Goal: Task Accomplishment & Management: Complete application form

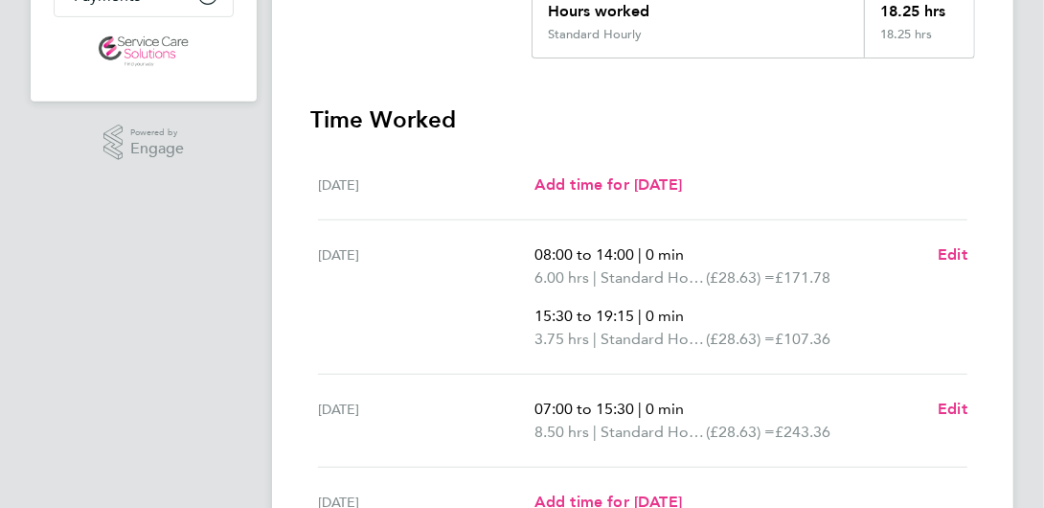
scroll to position [36, 0]
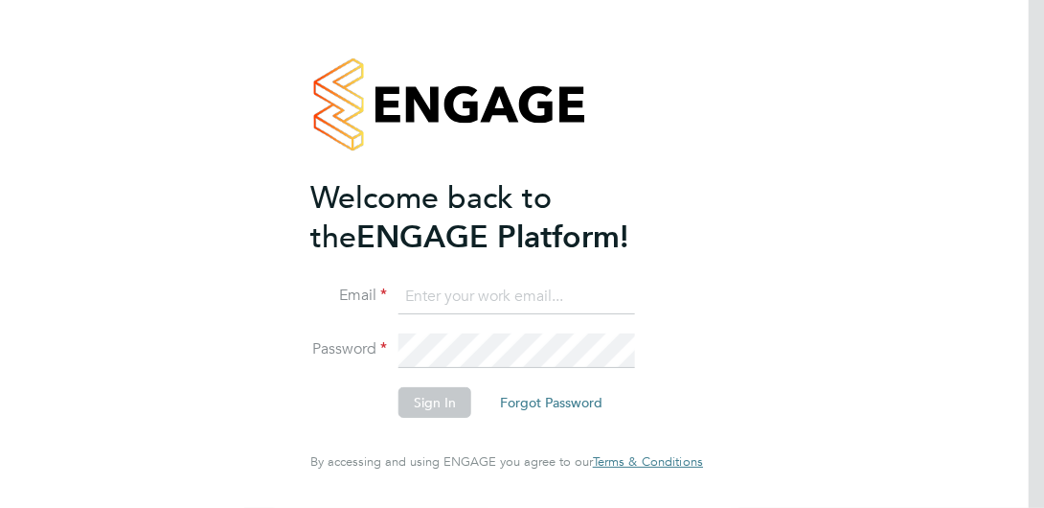
type input "joel_m@hotmail.co.uk"
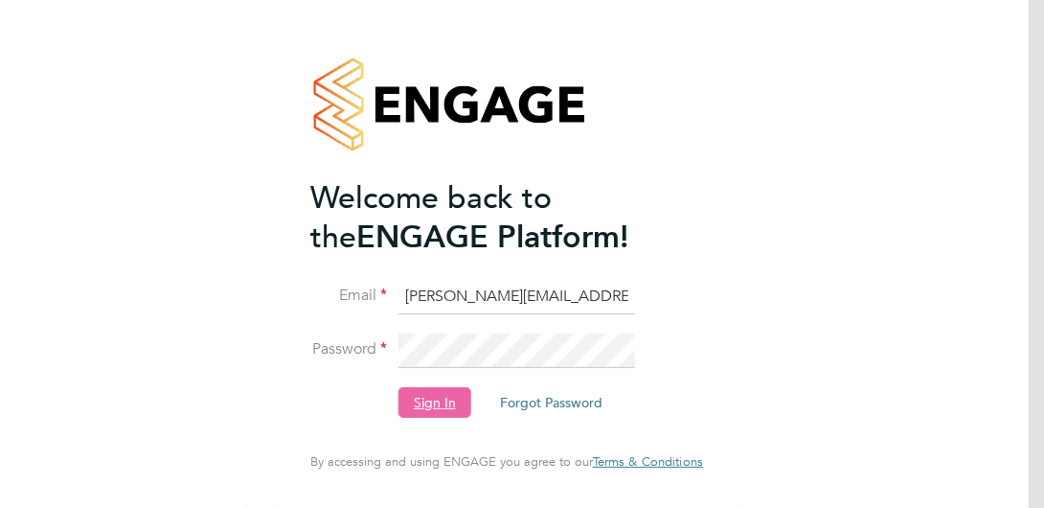
click at [438, 407] on button "Sign In" at bounding box center [434, 402] width 73 height 31
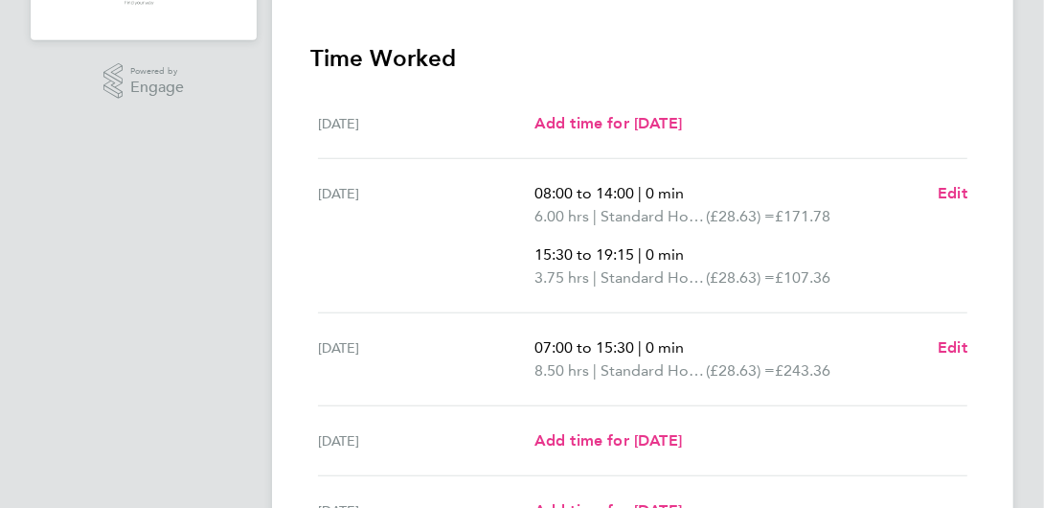
scroll to position [479, 0]
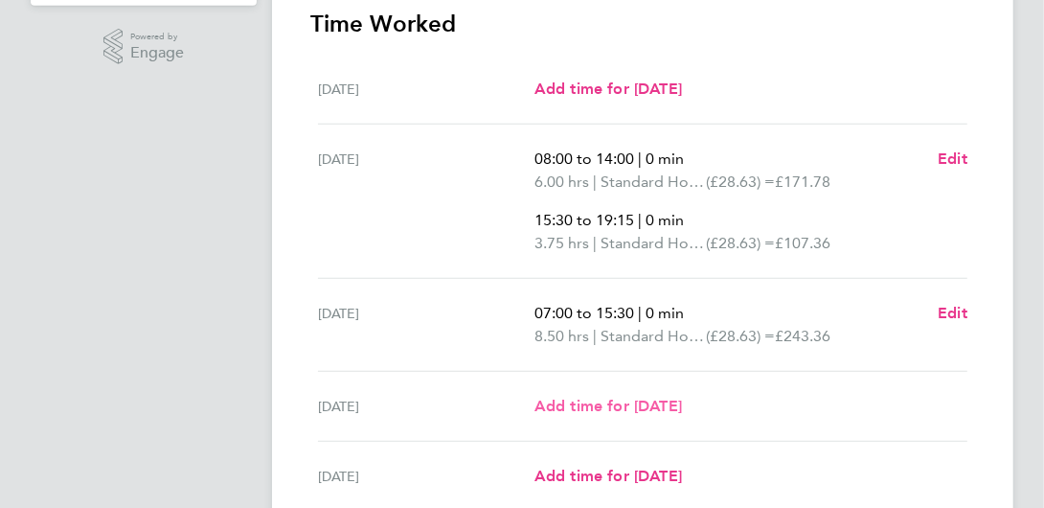
click at [637, 411] on span "Add time for [DATE]" at bounding box center [607, 405] width 147 height 18
select select "30"
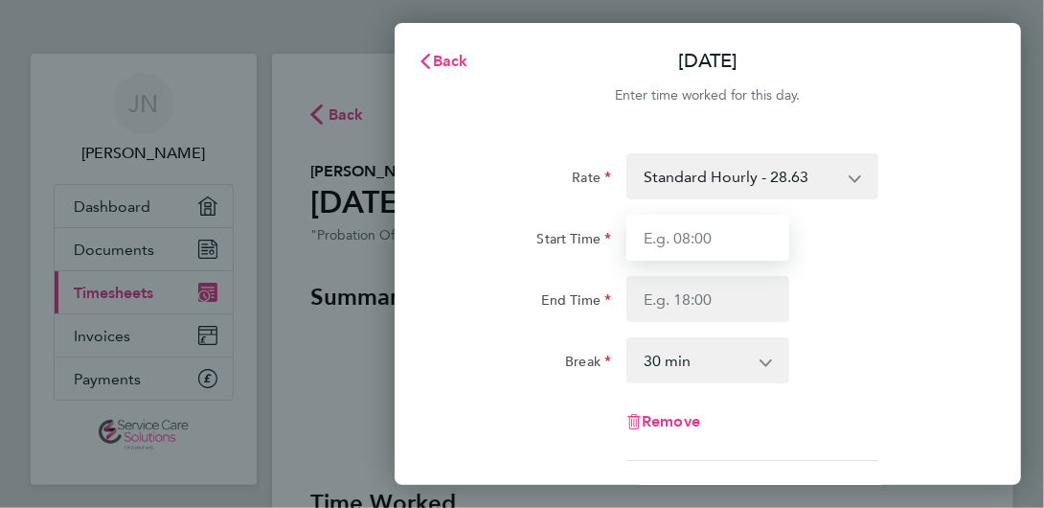
click at [701, 248] on input "Start Time" at bounding box center [707, 238] width 163 height 46
type input "08:45"
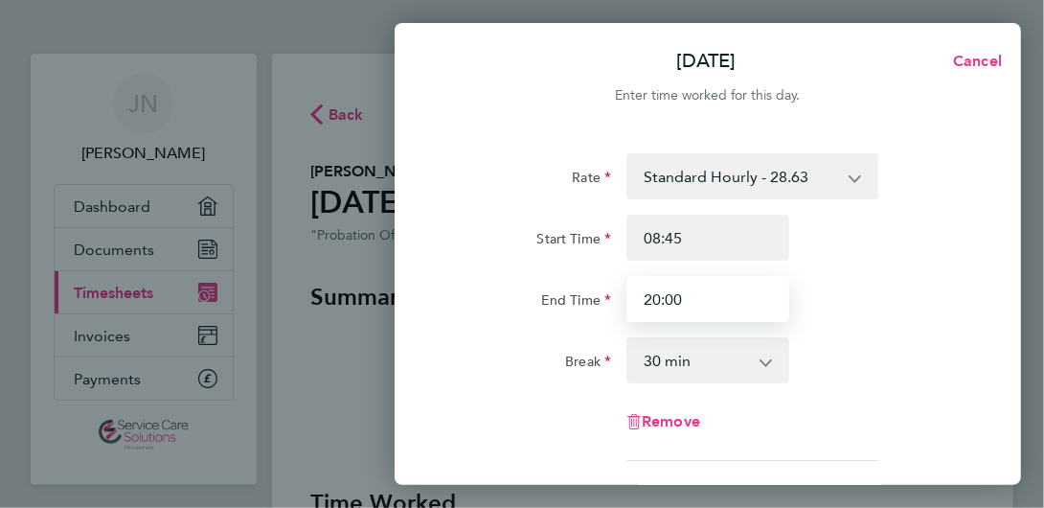
type input "20:00"
click at [688, 348] on select "0 min 15 min 30 min 45 min 60 min 75 min 90 min" at bounding box center [696, 360] width 136 height 42
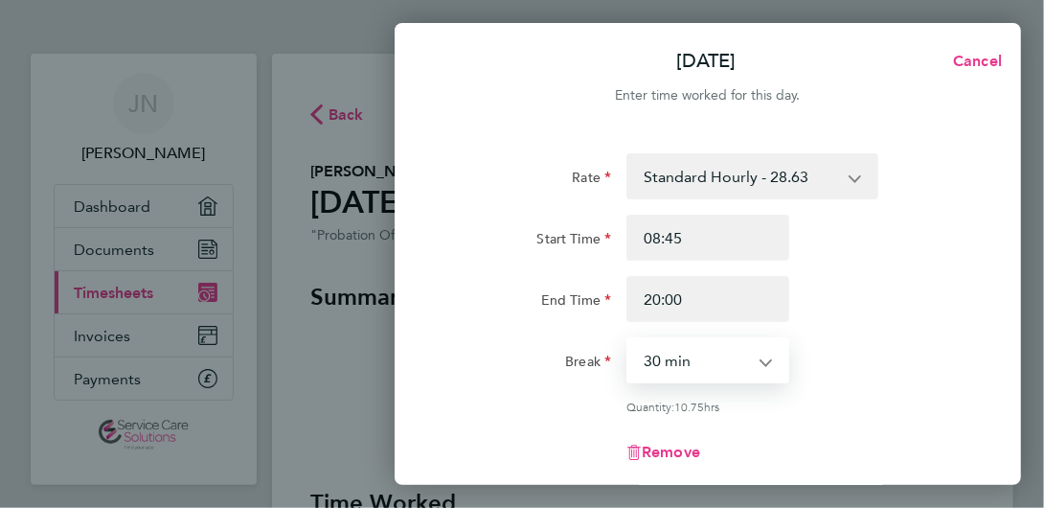
select select "0"
click at [628, 339] on select "0 min 15 min 30 min 45 min 60 min 75 min 90 min" at bounding box center [696, 360] width 136 height 42
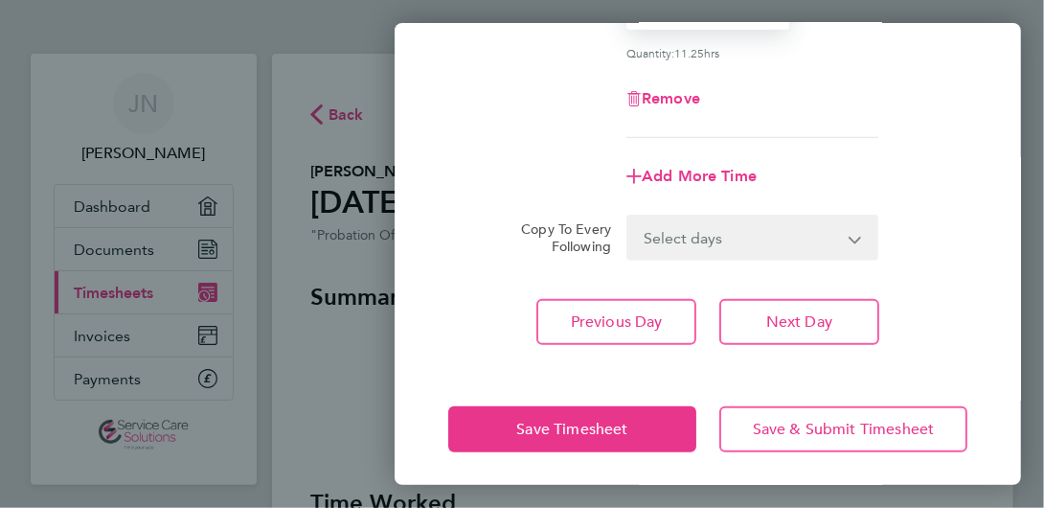
scroll to position [356, 0]
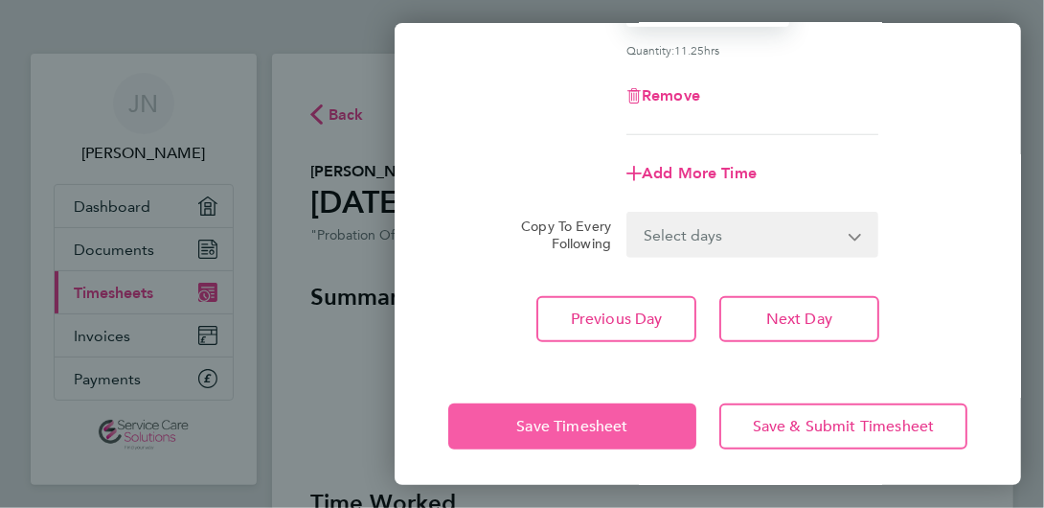
click at [583, 426] on span "Save Timesheet" at bounding box center [571, 426] width 111 height 19
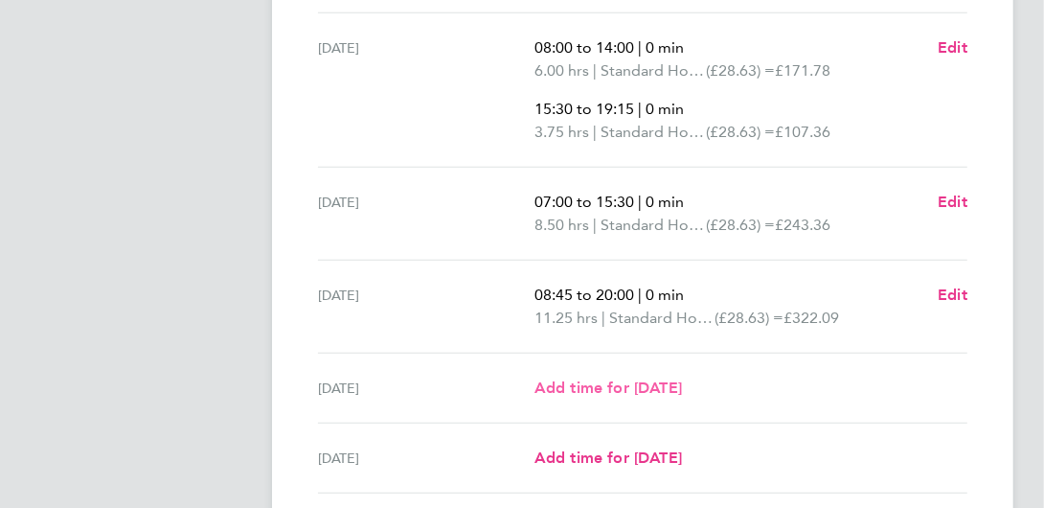
scroll to position [670, 0]
